Goal: Transaction & Acquisition: Subscribe to service/newsletter

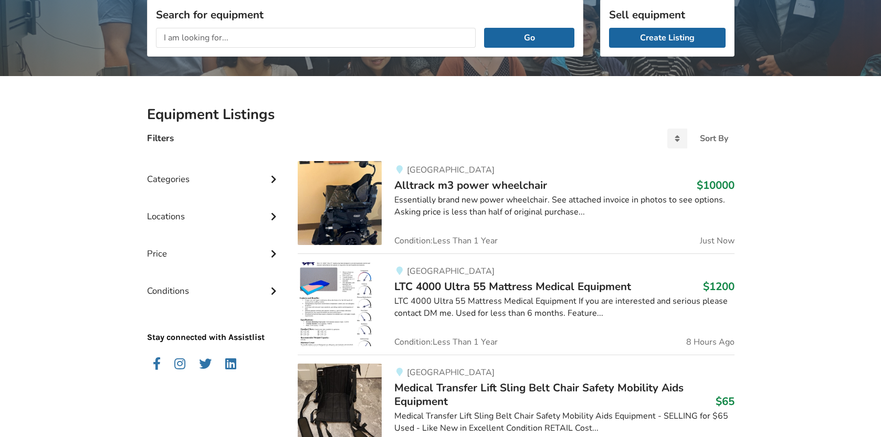
scroll to position [143, 0]
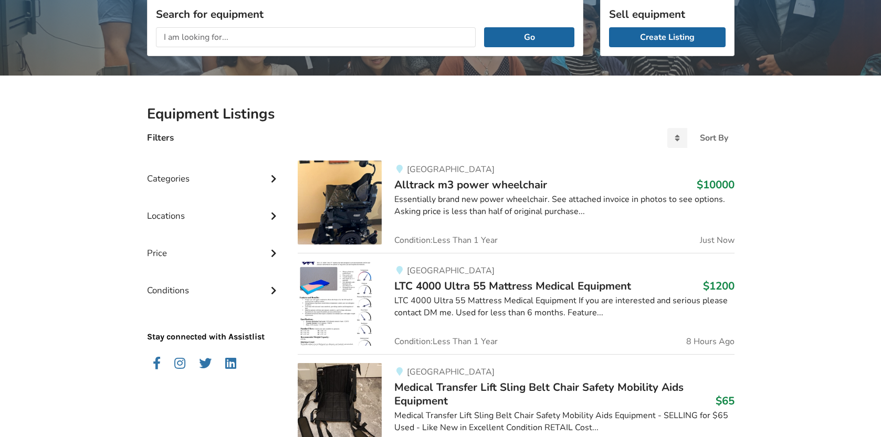
click at [272, 215] on icon at bounding box center [273, 214] width 10 height 9
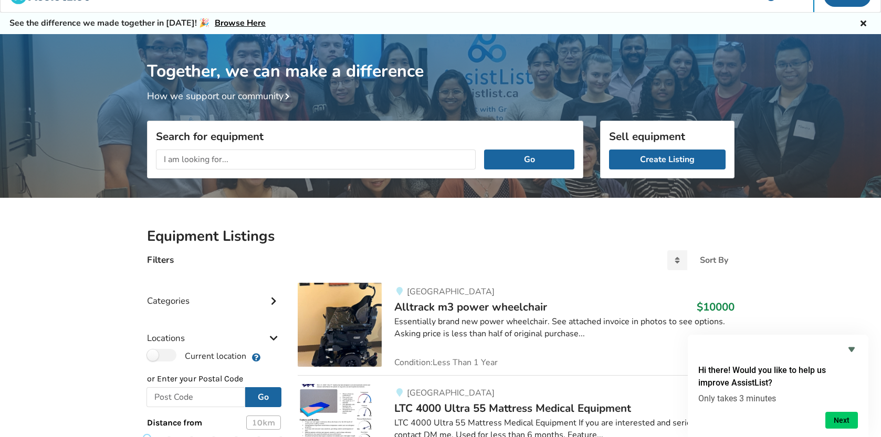
scroll to position [0, 0]
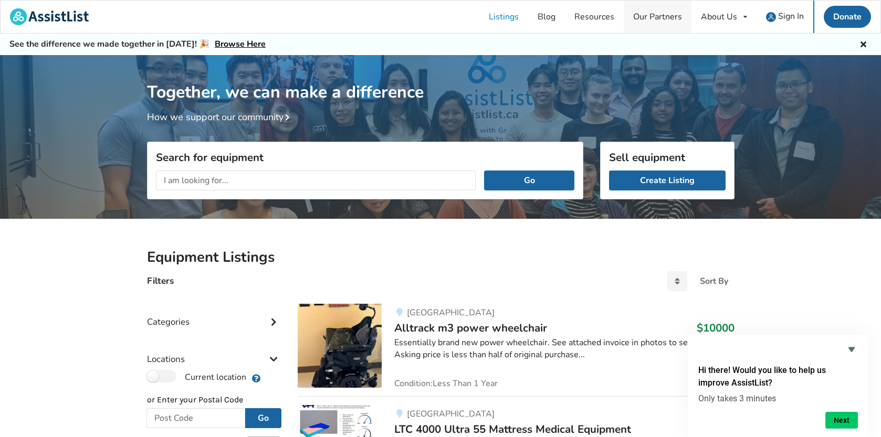
click at [657, 18] on link "Our Partners" at bounding box center [658, 17] width 68 height 33
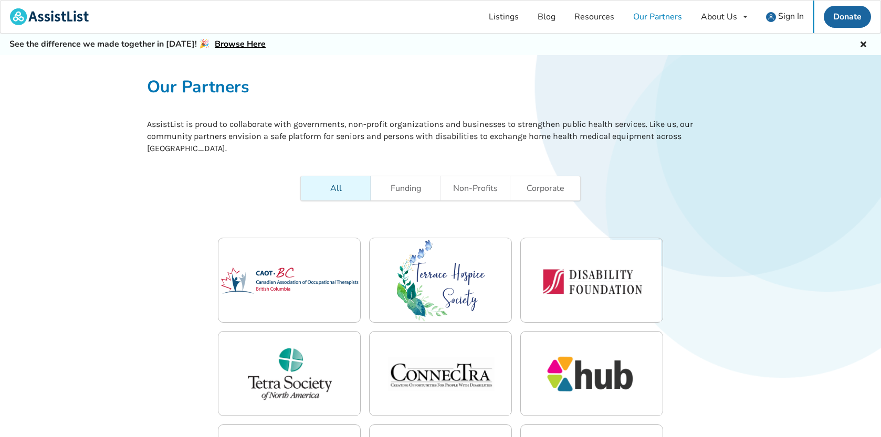
scroll to position [3, 0]
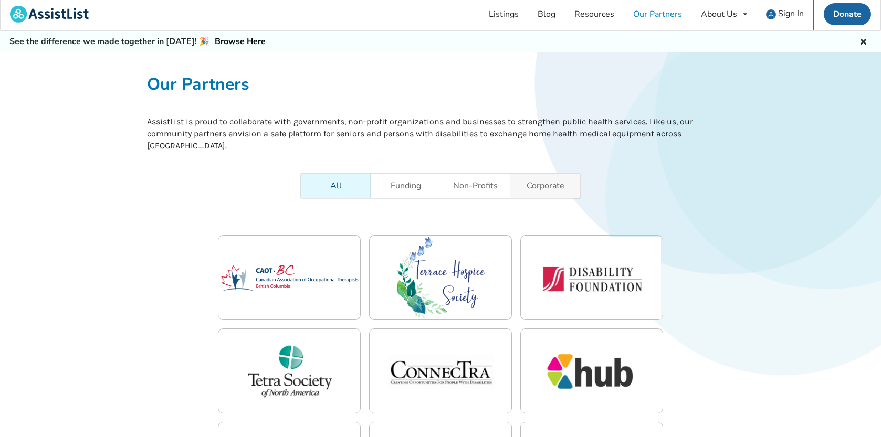
click at [530, 189] on link "Corporate" at bounding box center [545, 186] width 70 height 24
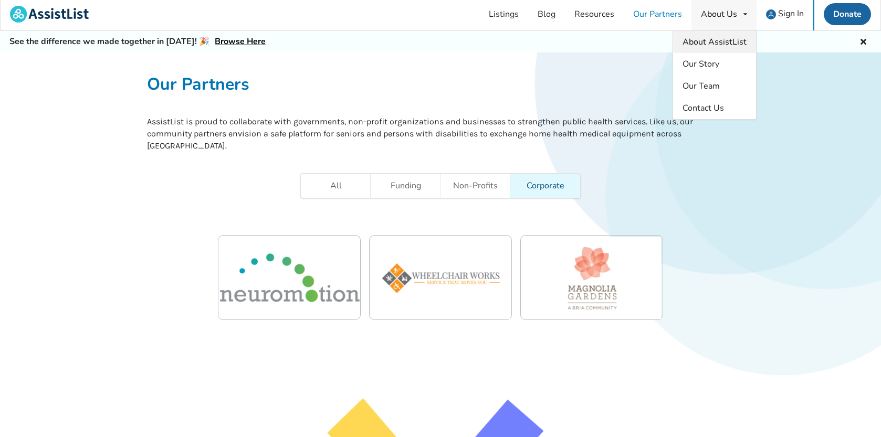
click at [702, 48] on link "About AssistList" at bounding box center [714, 42] width 83 height 22
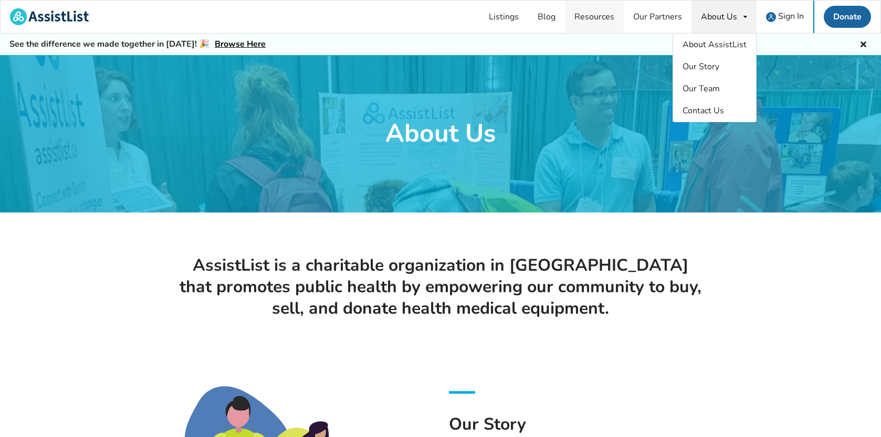
click at [585, 17] on link "Resources" at bounding box center [594, 17] width 59 height 33
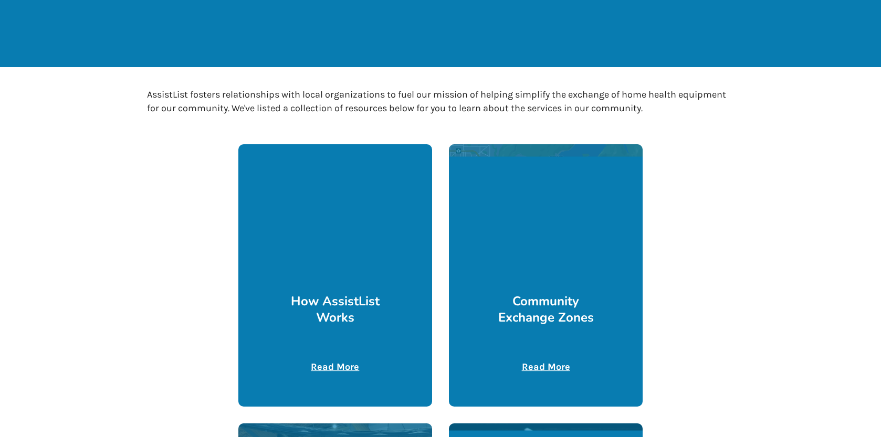
scroll to position [101, 0]
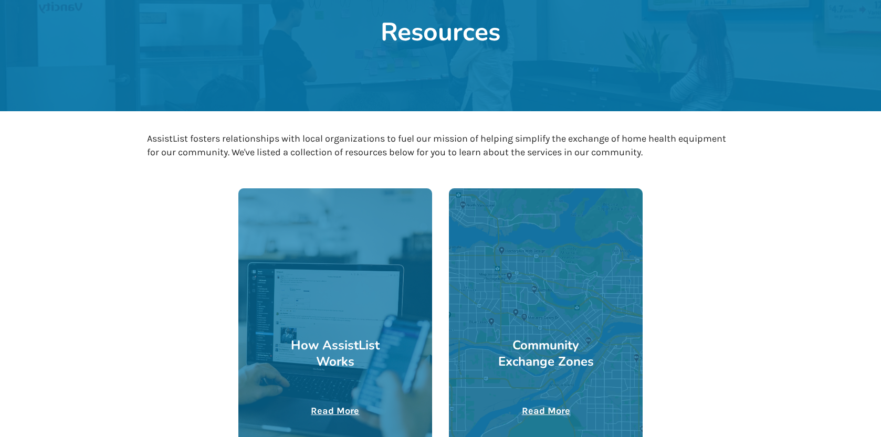
click at [351, 347] on h3 "How AssistList Works" at bounding box center [335, 353] width 97 height 33
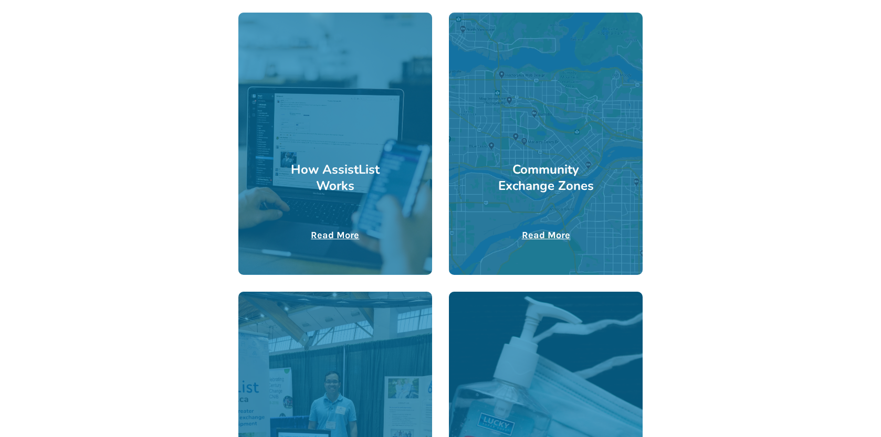
scroll to position [273, 0]
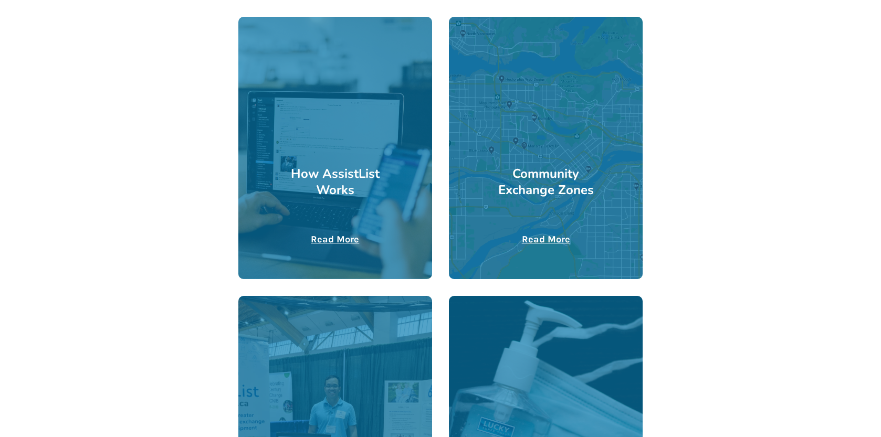
click at [333, 239] on u "Read More" at bounding box center [335, 240] width 48 height 12
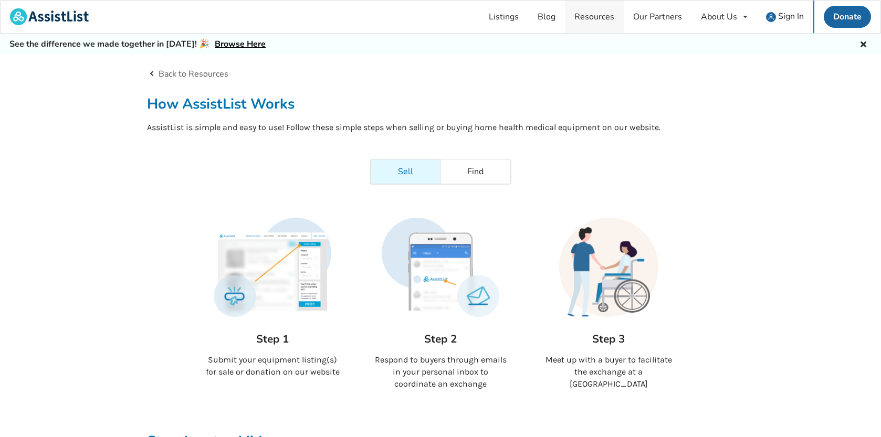
click at [589, 15] on link "Resources" at bounding box center [594, 17] width 59 height 33
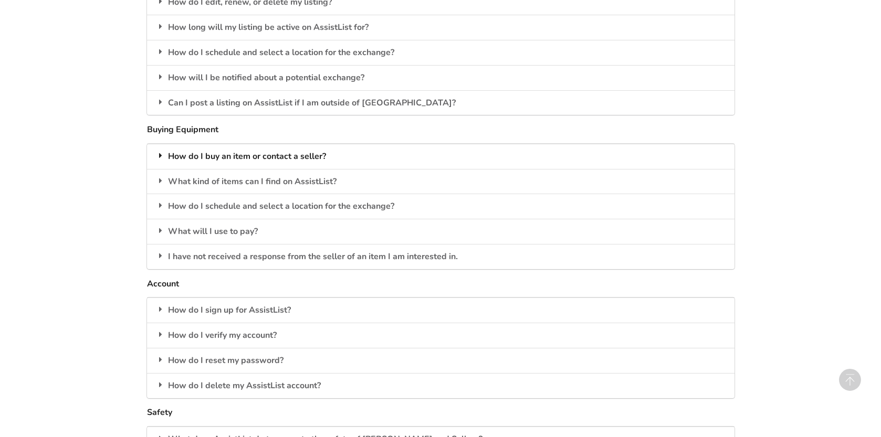
scroll to position [1381, 0]
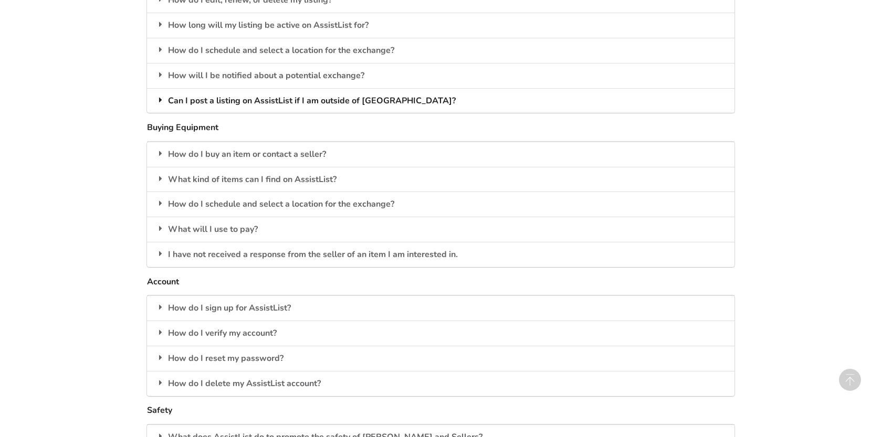
click at [160, 99] on icon at bounding box center [160, 100] width 10 height 8
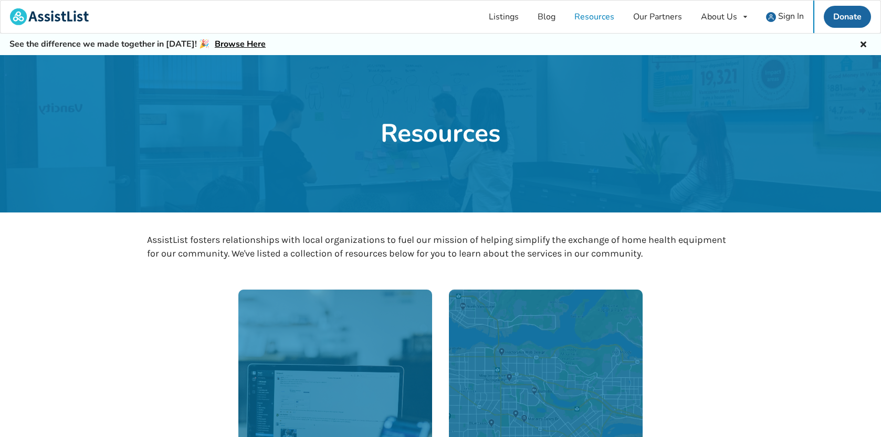
scroll to position [2, 0]
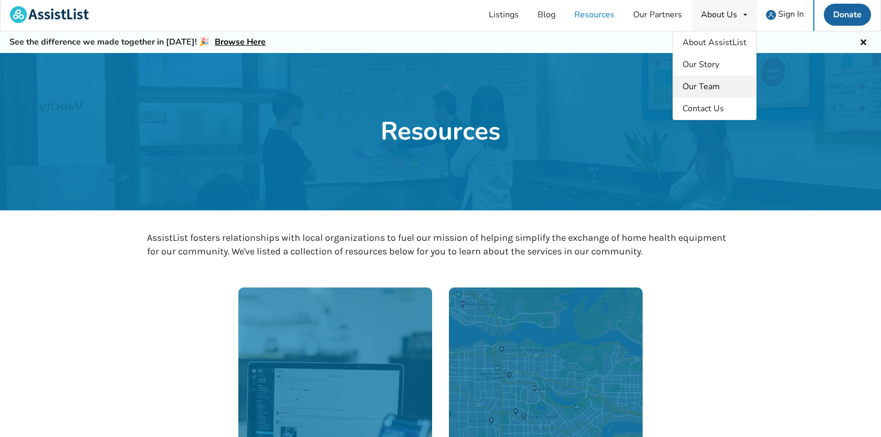
click at [709, 86] on span "Our Team" at bounding box center [700, 87] width 37 height 12
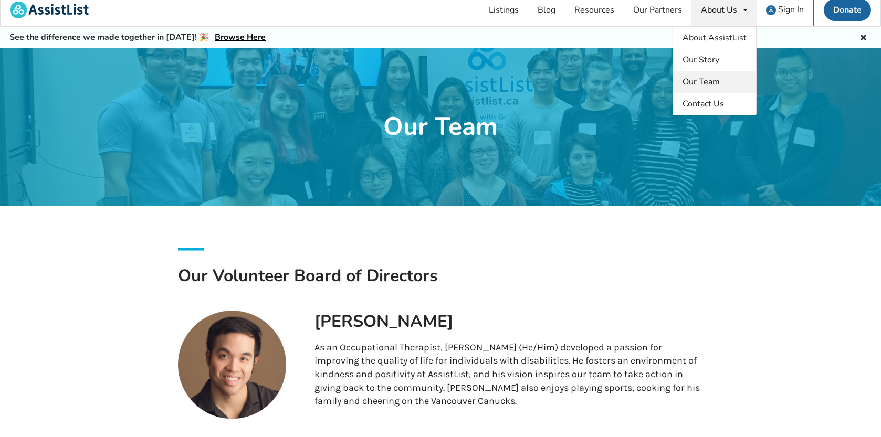
scroll to position [6, 0]
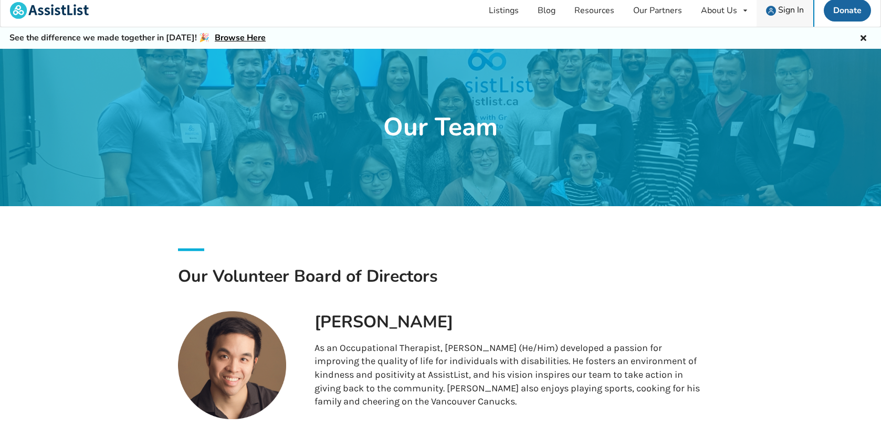
click at [778, 12] on span "Sign In" at bounding box center [791, 10] width 26 height 12
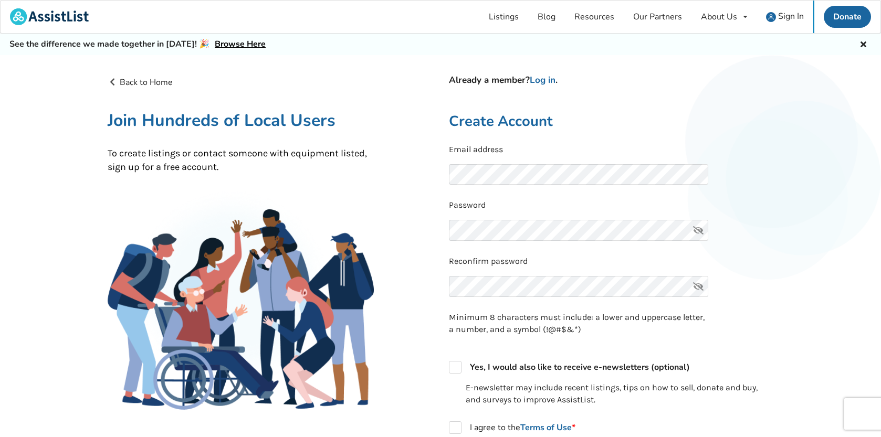
click at [698, 287] on icon at bounding box center [698, 286] width 21 height 21
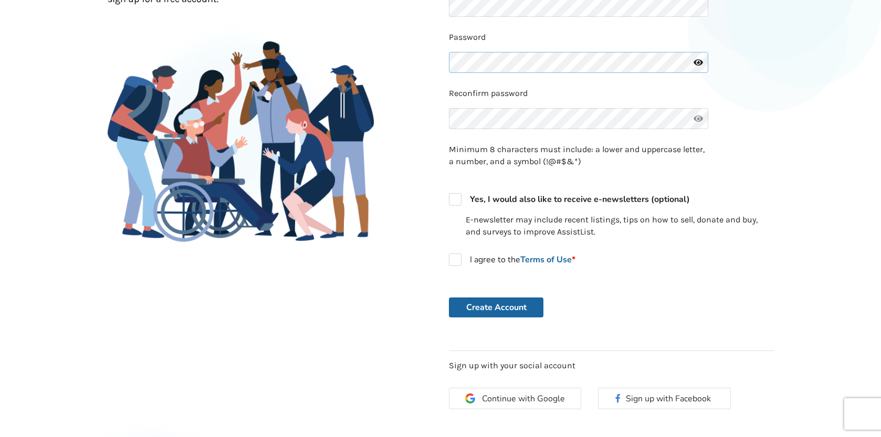
scroll to position [170, 0]
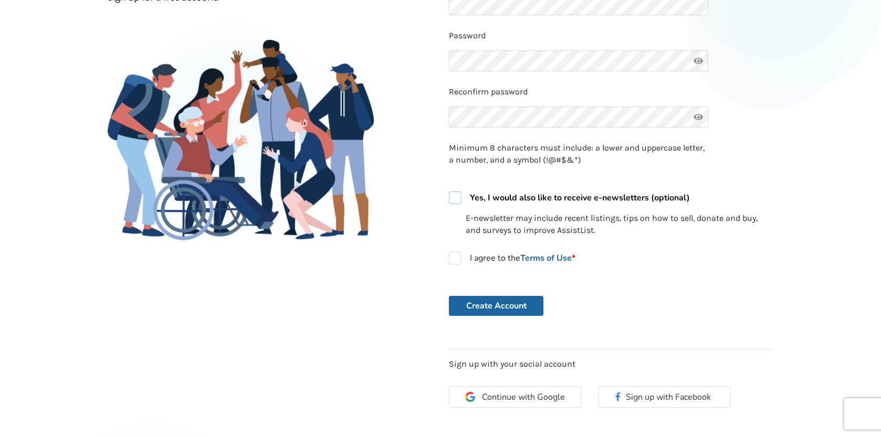
click at [457, 199] on label "Yes, I would also like to receive e-newsletters (optional)" at bounding box center [569, 198] width 241 height 13
checkbox input "true"
click at [457, 259] on label "I agree to the Terms of Use *" at bounding box center [512, 258] width 126 height 13
checkbox input "true"
click at [490, 303] on button "Create Account" at bounding box center [496, 306] width 94 height 20
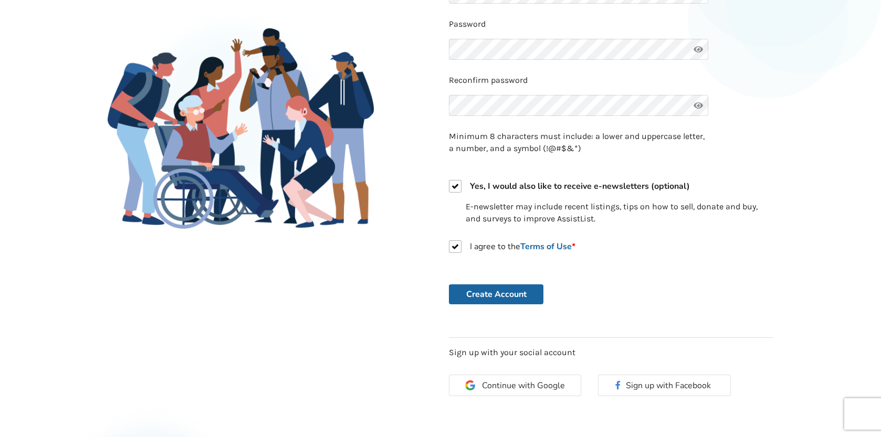
scroll to position [243, 0]
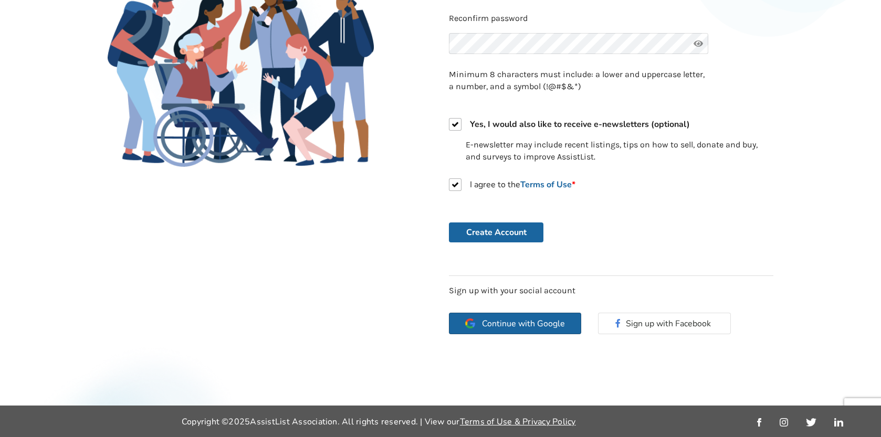
click at [515, 320] on span "Continue with Google" at bounding box center [523, 324] width 83 height 8
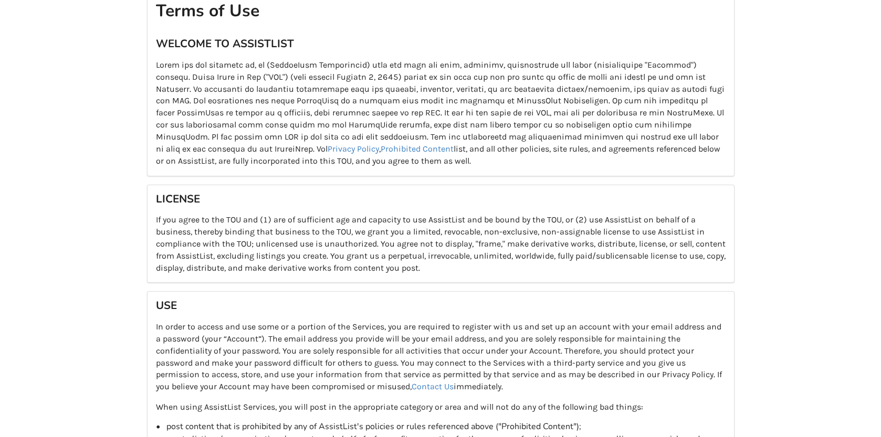
scroll to position [83, 0]
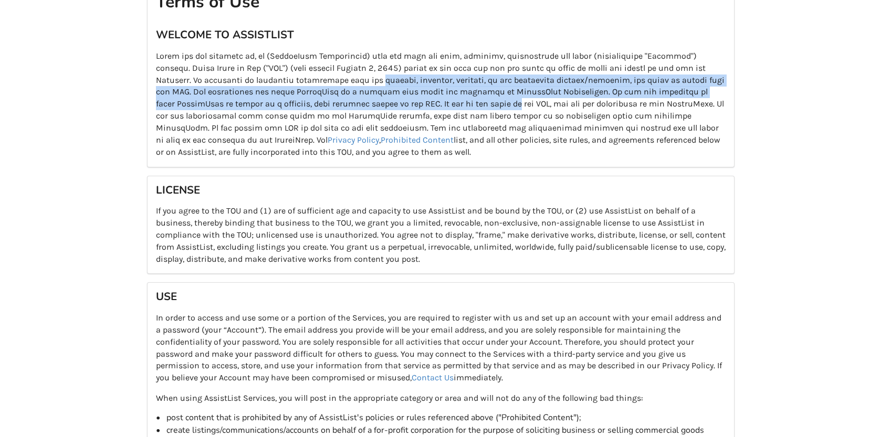
drag, startPoint x: 325, startPoint y: 80, endPoint x: 406, endPoint y: 101, distance: 84.0
click at [406, 101] on p "Privacy Policy , Prohibited Content list, and all other policies, site rules, a…" at bounding box center [440, 104] width 569 height 108
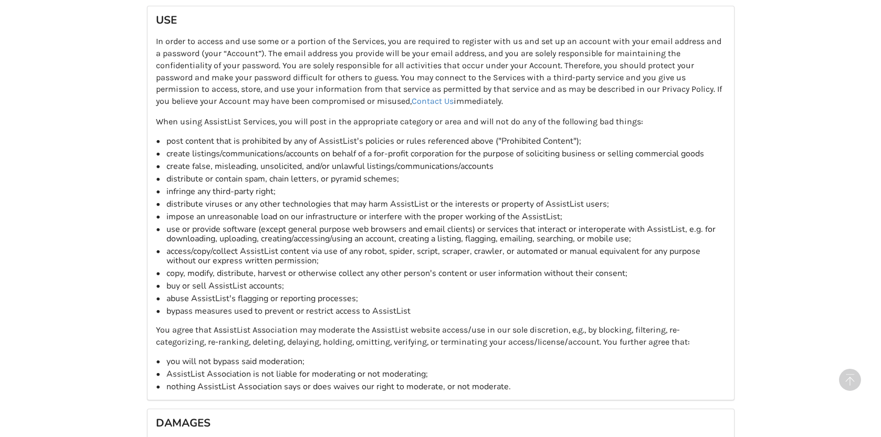
scroll to position [356, 0]
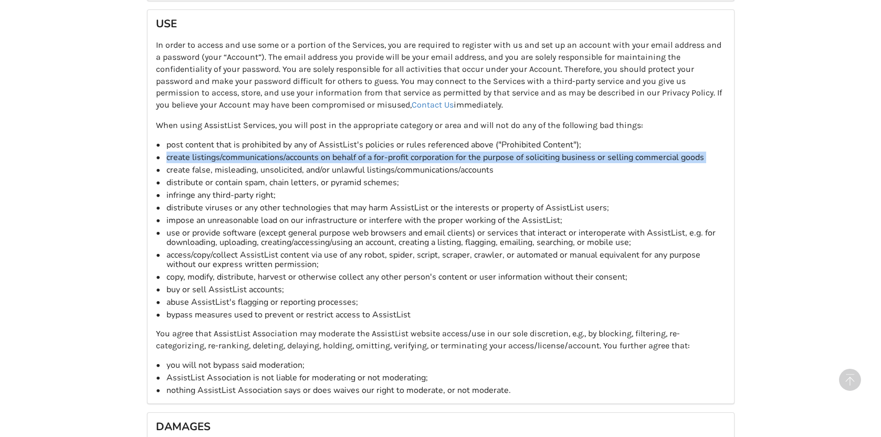
drag, startPoint x: 167, startPoint y: 158, endPoint x: 526, endPoint y: 169, distance: 359.7
click at [526, 169] on div "post content that is prohibited by any of AssistList's policies or rules refere…" at bounding box center [445, 229] width 559 height 179
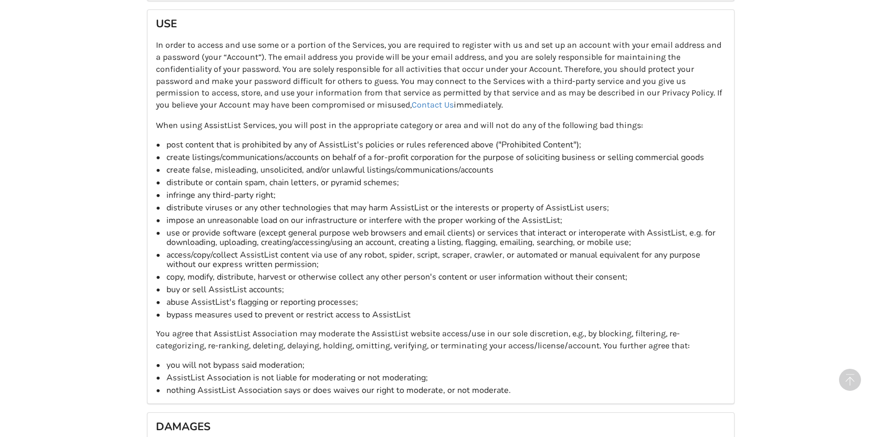
click at [528, 168] on div "create false, misleading, unsolicited, and/or unlawful listings/communications/…" at bounding box center [445, 170] width 559 height 13
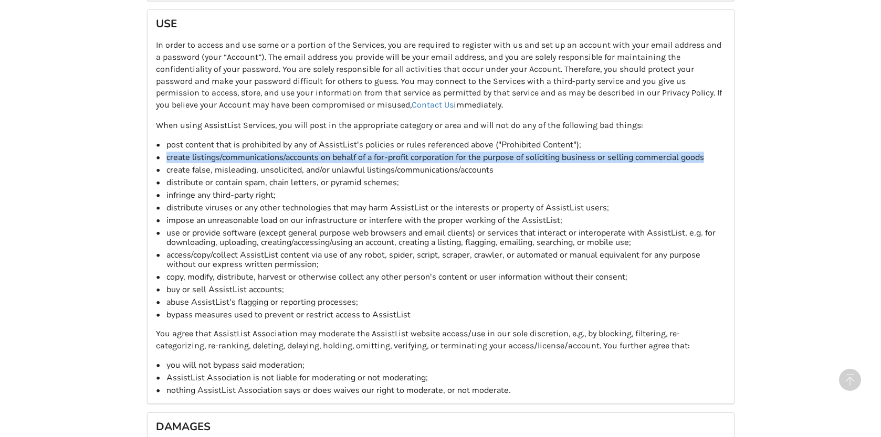
drag, startPoint x: 166, startPoint y: 157, endPoint x: 703, endPoint y: 161, distance: 537.5
click at [703, 161] on div "create listings/communications/accounts on behalf of a for-profit corporation f…" at bounding box center [445, 157] width 559 height 13
copy div "create listings/communications/accounts on behalf of a for-profit corporation f…"
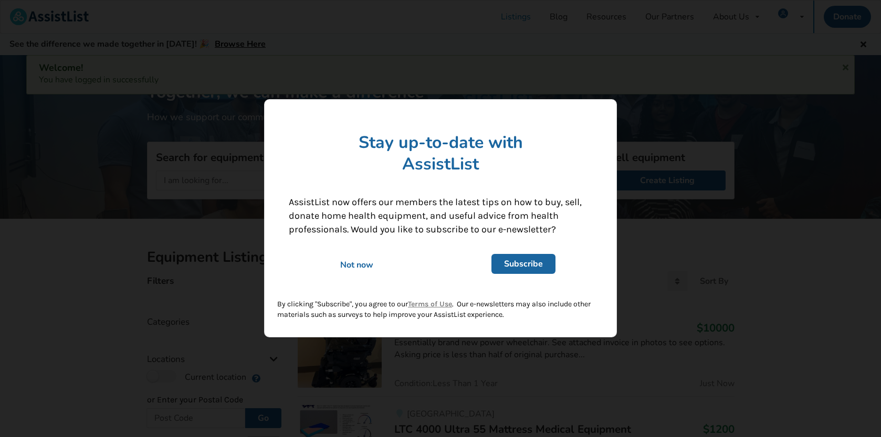
click at [522, 265] on link "Subscribe" at bounding box center [523, 265] width 64 height 20
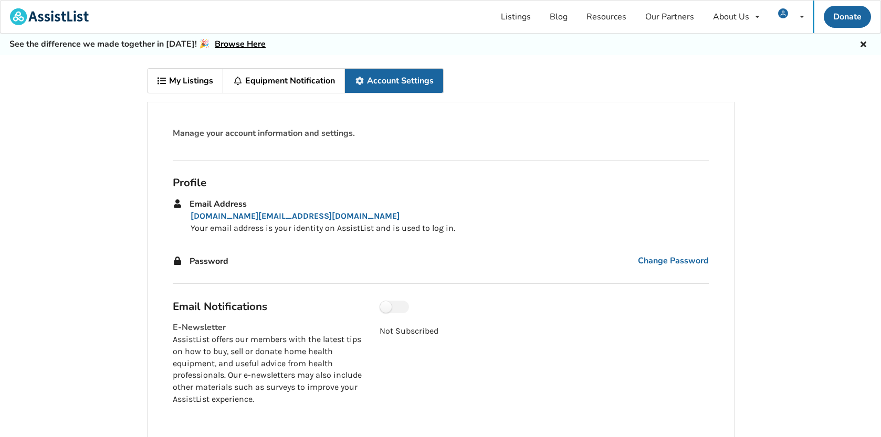
scroll to position [55, 0]
